Goal: Information Seeking & Learning: Learn about a topic

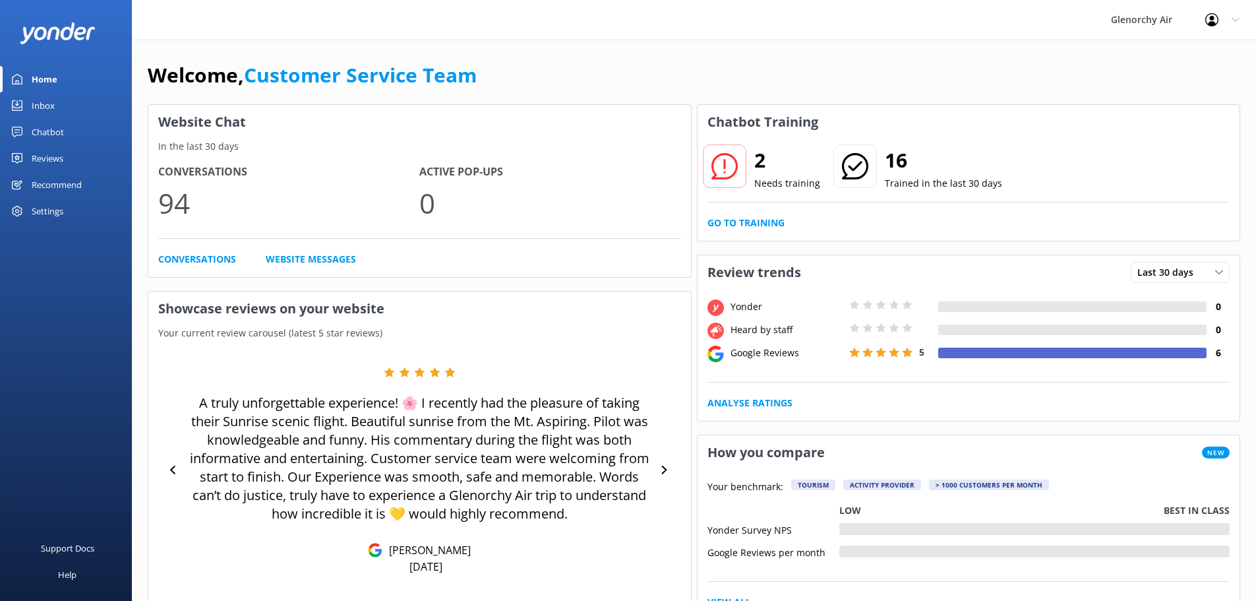
click at [53, 129] on div "Chatbot" at bounding box center [48, 132] width 32 height 26
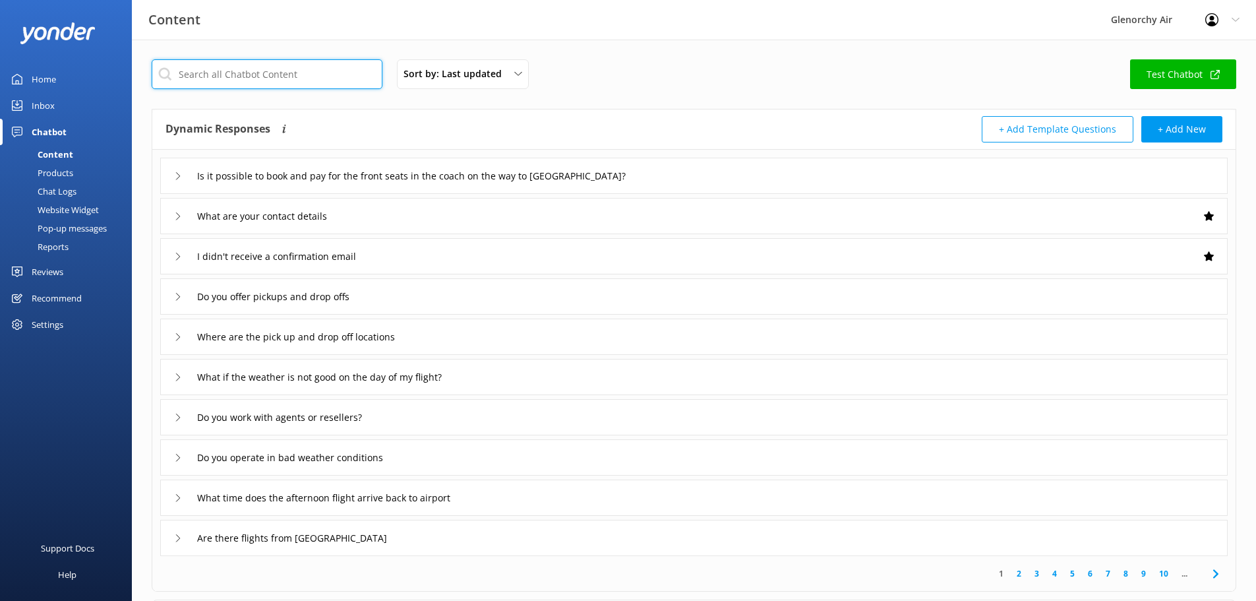
click at [235, 82] on input "text" at bounding box center [267, 74] width 231 height 30
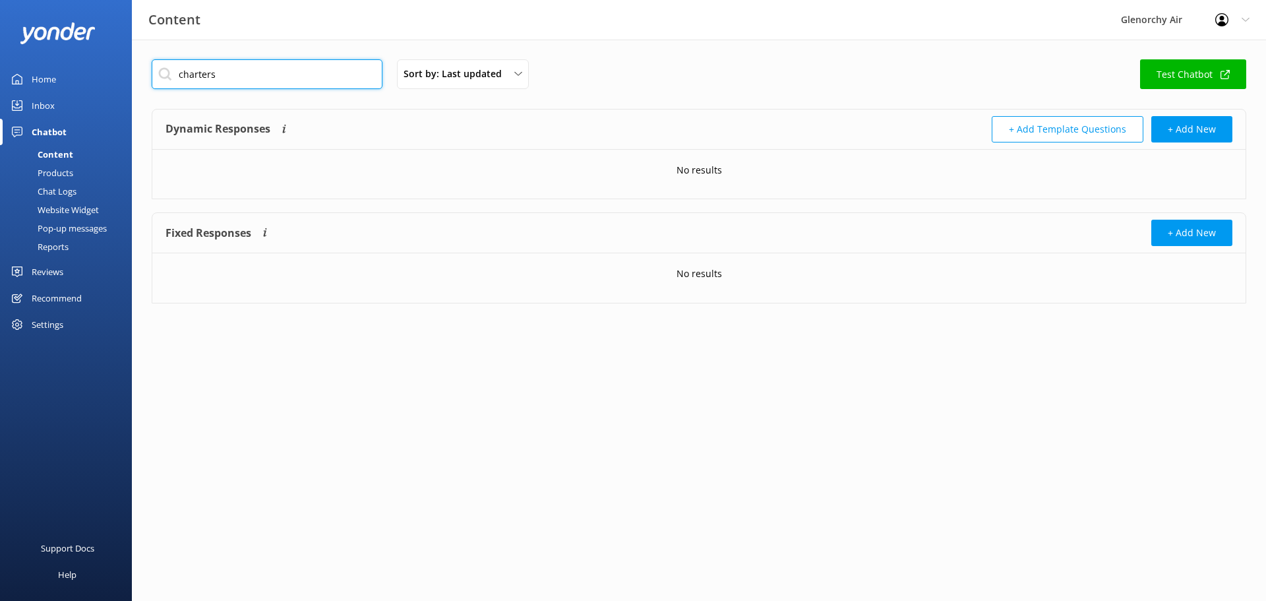
type input "charters"
